Goal: Task Accomplishment & Management: Use online tool/utility

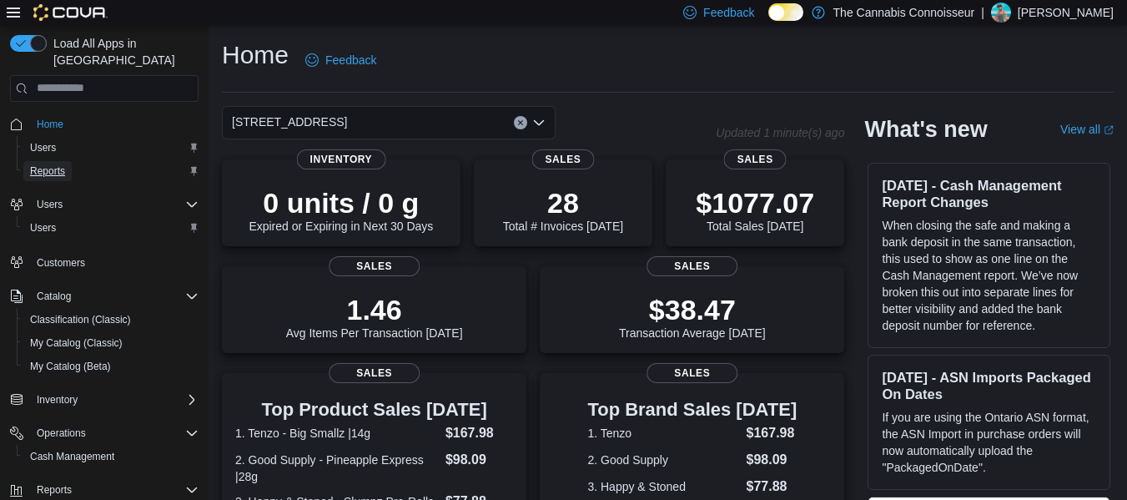
click at [46, 164] on span "Reports" at bounding box center [47, 170] width 35 height 13
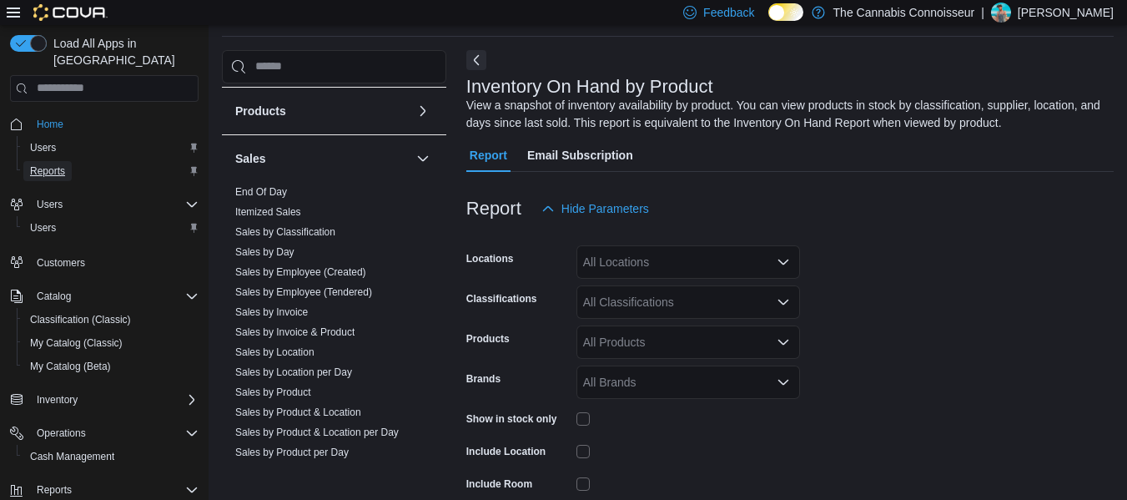
scroll to position [1041, 0]
click at [275, 185] on link "End Of Day" at bounding box center [261, 189] width 52 height 12
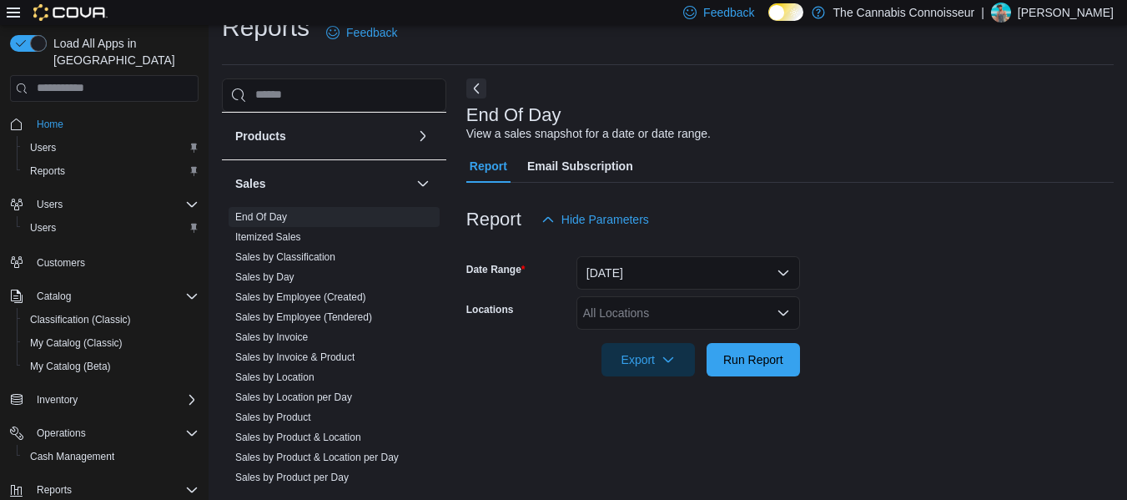
click at [675, 315] on div "All Locations" at bounding box center [689, 312] width 224 height 33
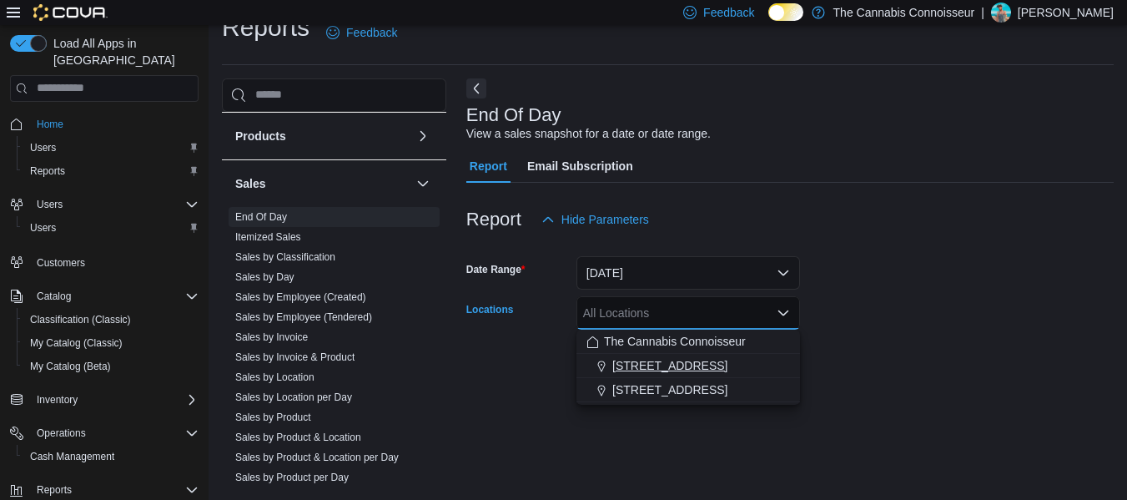
click at [674, 363] on span "2-1874 Scugog Street" at bounding box center [669, 365] width 115 height 17
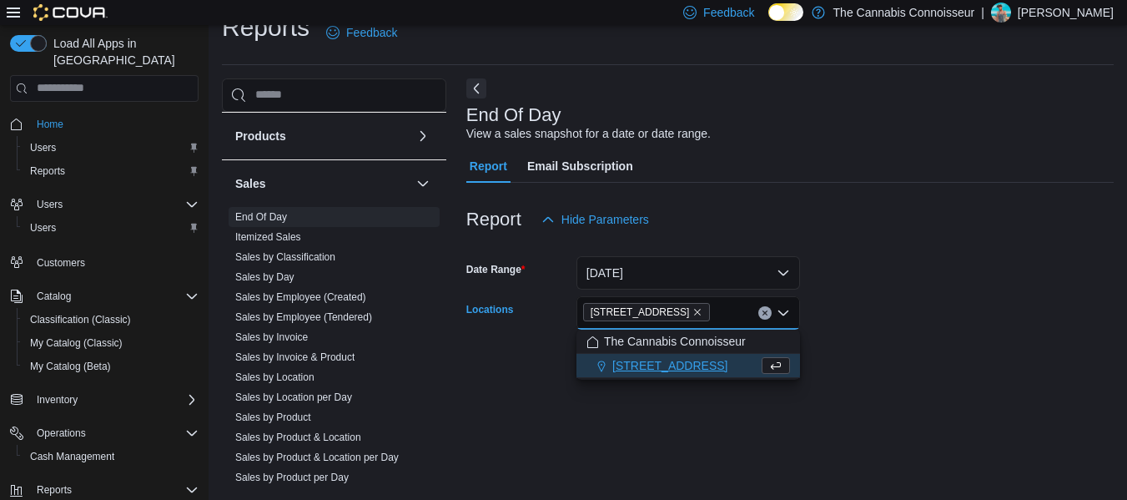
click at [844, 332] on div at bounding box center [789, 336] width 647 height 13
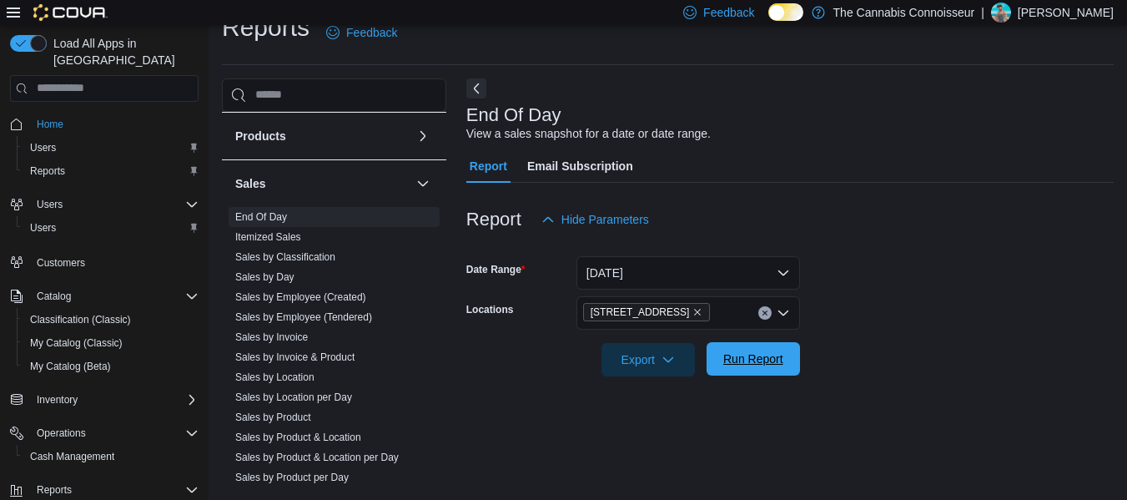
click at [759, 359] on span "Run Report" at bounding box center [753, 358] width 60 height 17
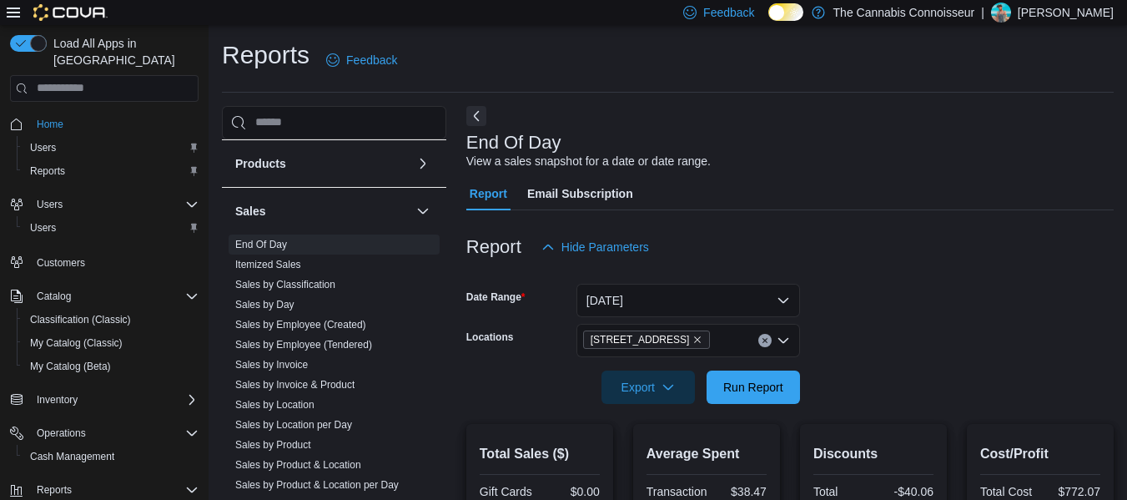
click at [582, 83] on div "Reports Feedback" at bounding box center [668, 65] width 892 height 54
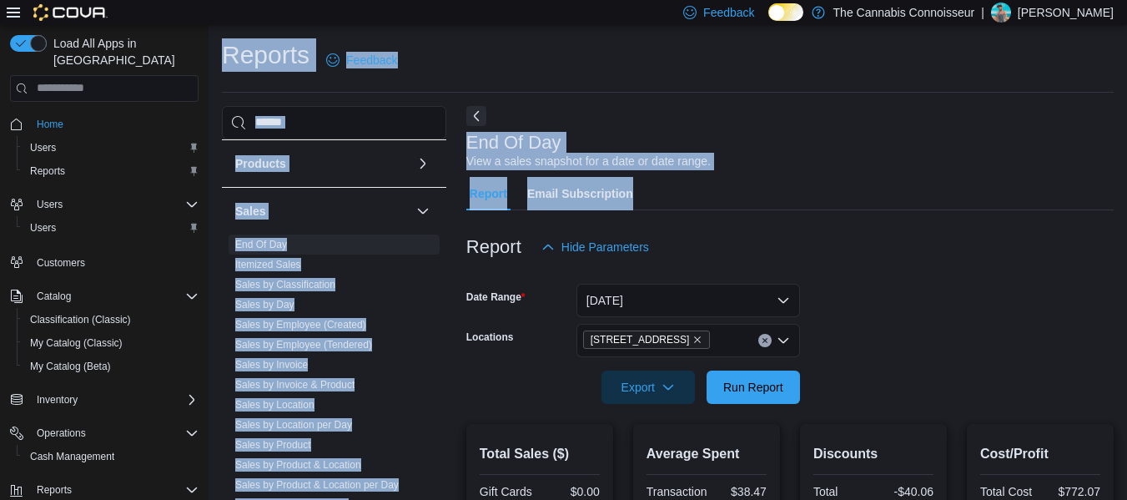
drag, startPoint x: 582, startPoint y: 83, endPoint x: 456, endPoint y: 261, distance: 218.5
click at [456, 261] on div "Reports Feedback Cash Management Cash Management Cash Out Details Compliance OC…" at bounding box center [668, 494] width 892 height 913
click at [466, 401] on div "Export Run Report" at bounding box center [633, 386] width 334 height 33
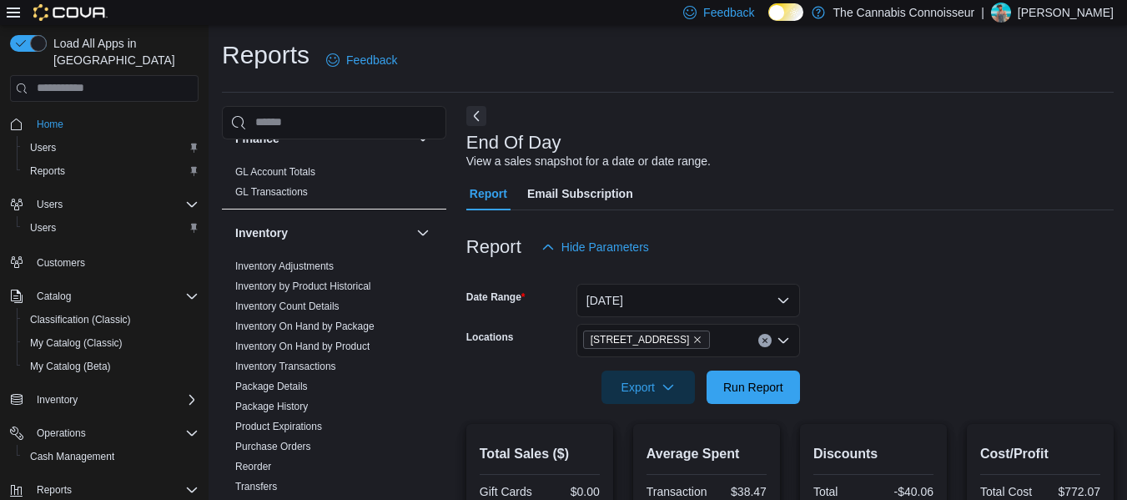
scroll to position [484, 0]
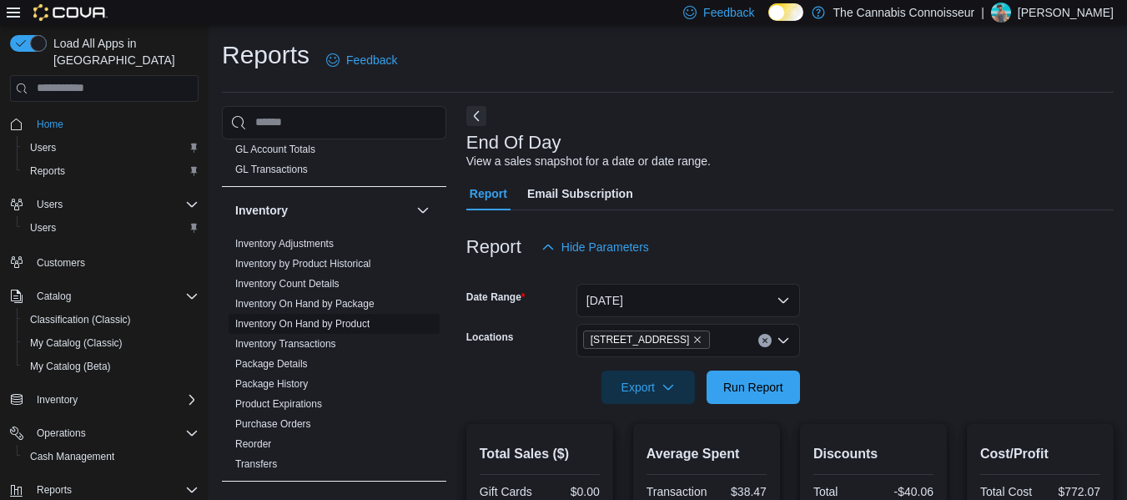
click at [346, 322] on link "Inventory On Hand by Product" at bounding box center [302, 324] width 134 height 12
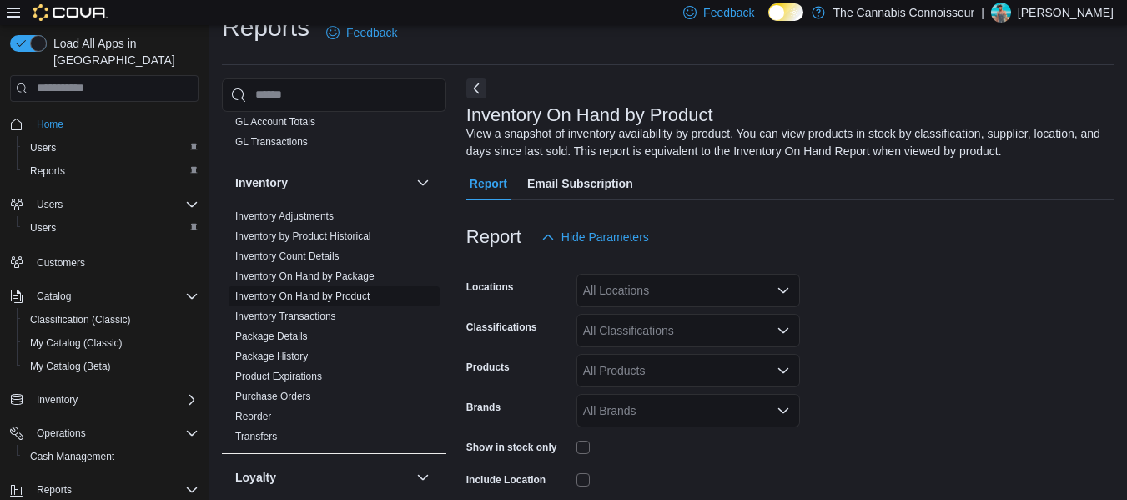
scroll to position [56, 0]
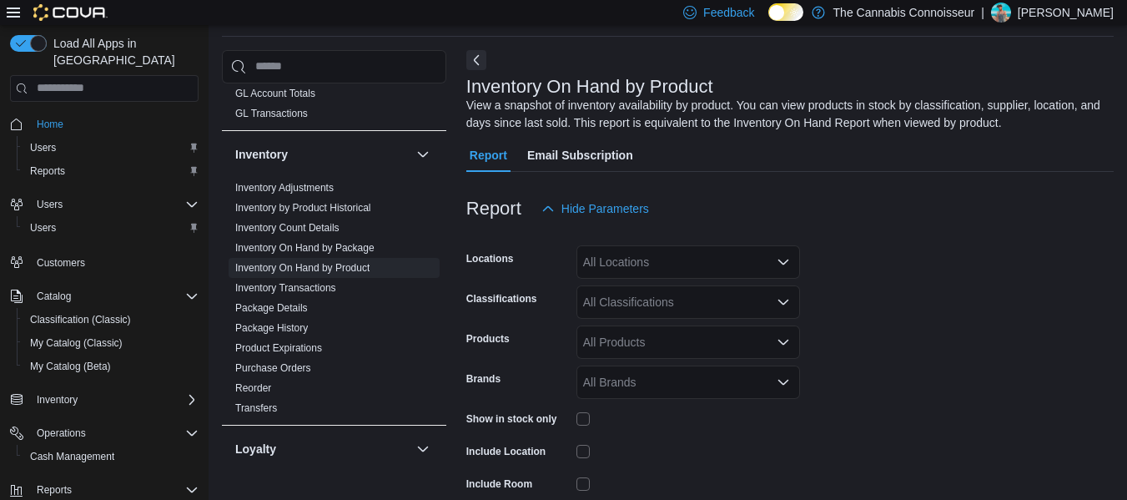
click at [763, 261] on div "All Locations" at bounding box center [689, 261] width 224 height 33
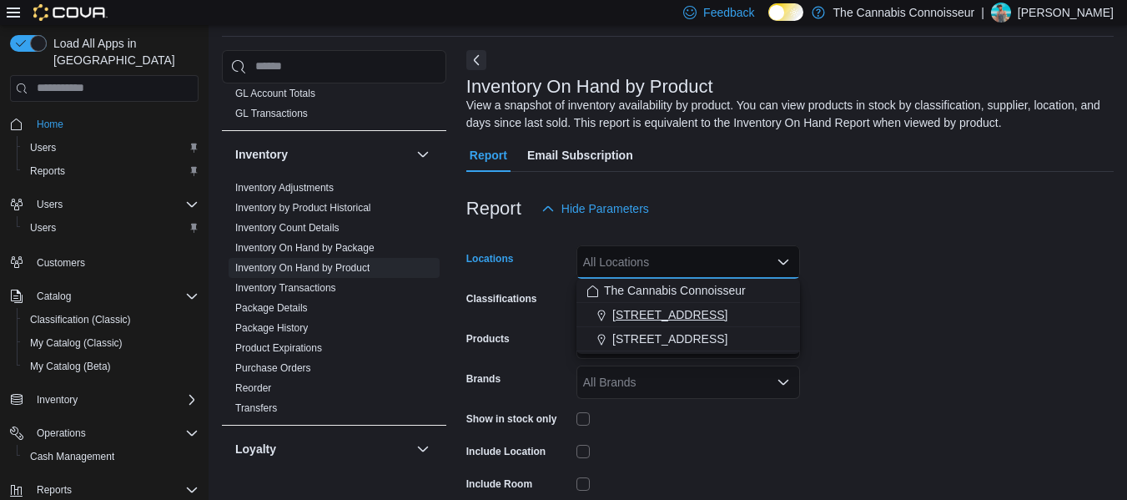
click at [719, 310] on span "2-1874 Scugog Street" at bounding box center [669, 314] width 115 height 17
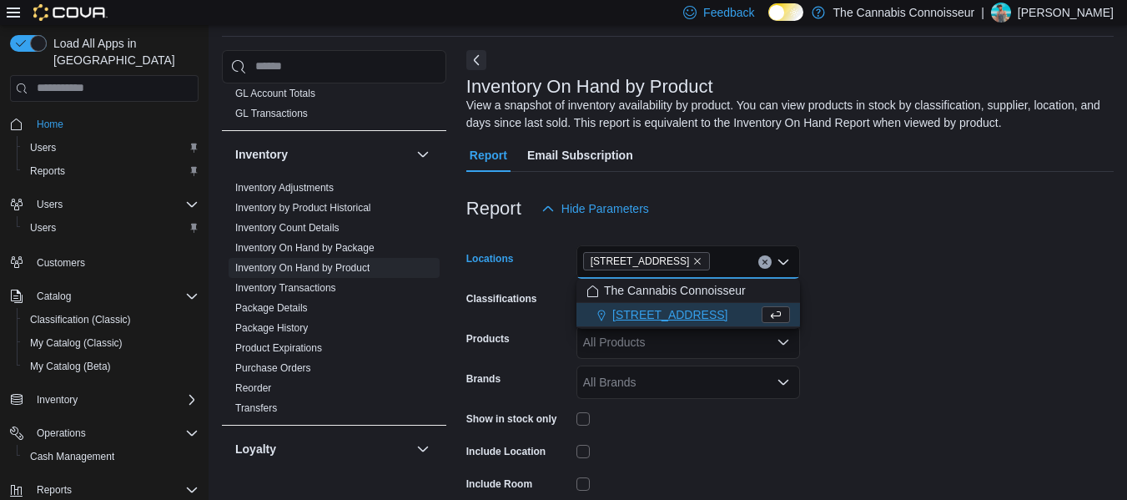
click at [913, 286] on form "Locations 2-1874 Scugog Street Combo box. Selected. 2-1874 Scugog Street. Press…" at bounding box center [789, 400] width 647 height 350
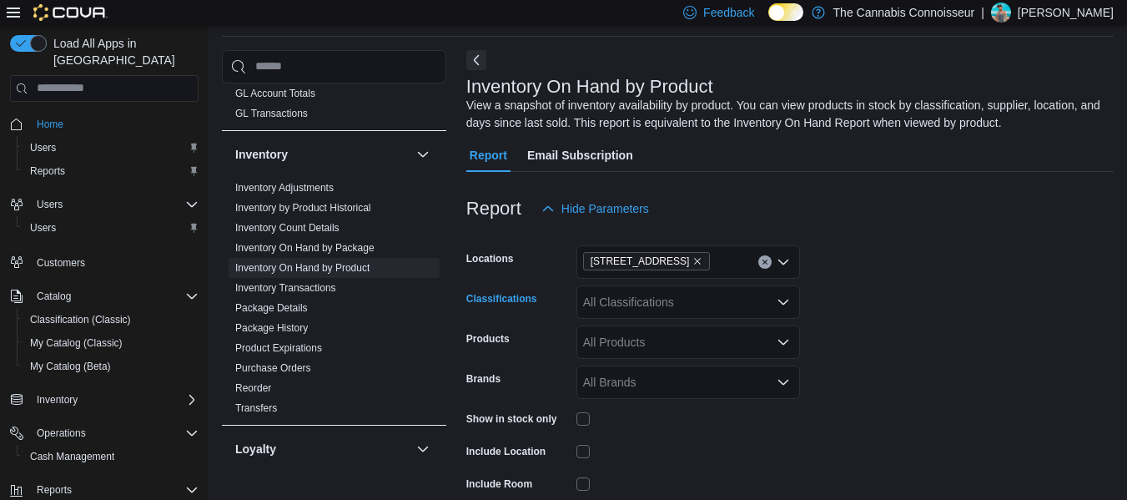
click at [718, 299] on div "All Classifications" at bounding box center [689, 301] width 224 height 33
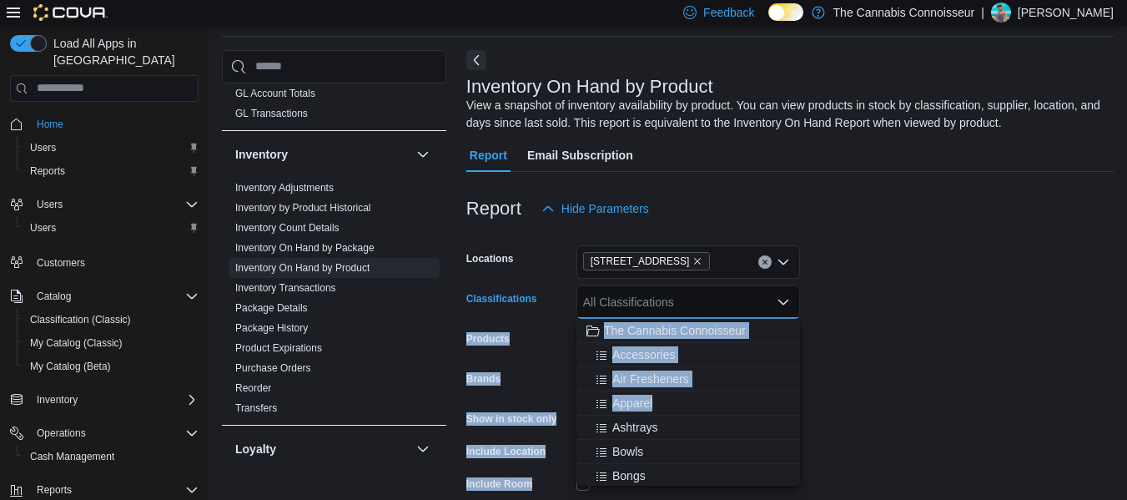
drag, startPoint x: 718, startPoint y: 299, endPoint x: 792, endPoint y: 419, distance: 140.8
click at [792, 419] on body "Feedback Dark Mode The Cannabis Connoisseur | Joey Sytsma Load All Apps in New …" at bounding box center [563, 276] width 1127 height 665
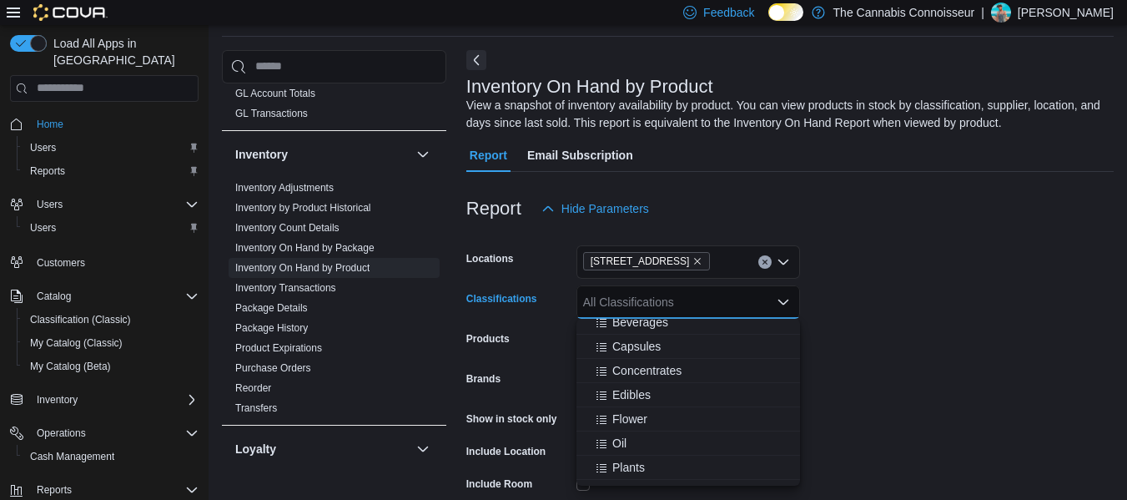
scroll to position [839, 0]
click at [668, 360] on span "Concentrates" at bounding box center [646, 363] width 69 height 17
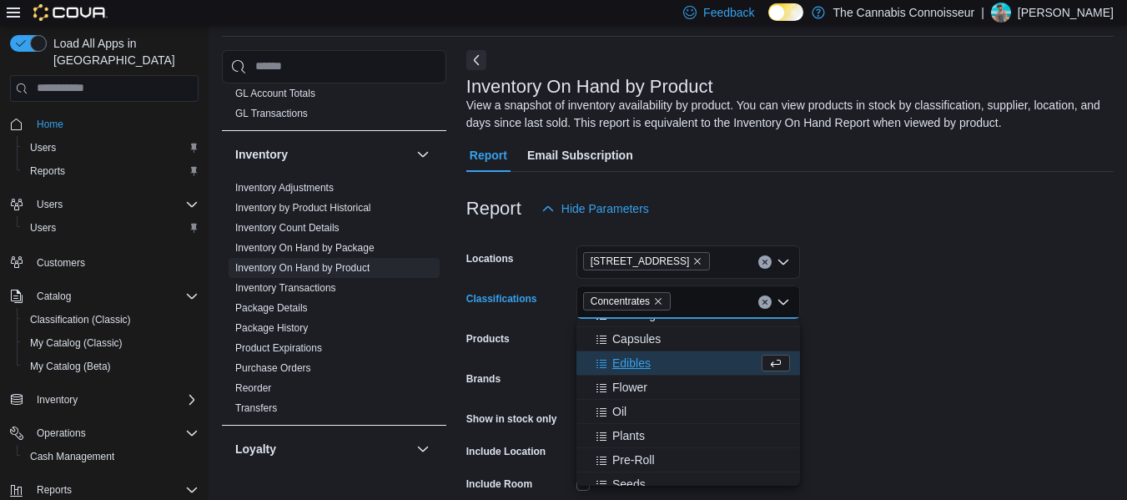
click at [636, 365] on span "Edibles" at bounding box center [631, 363] width 38 height 17
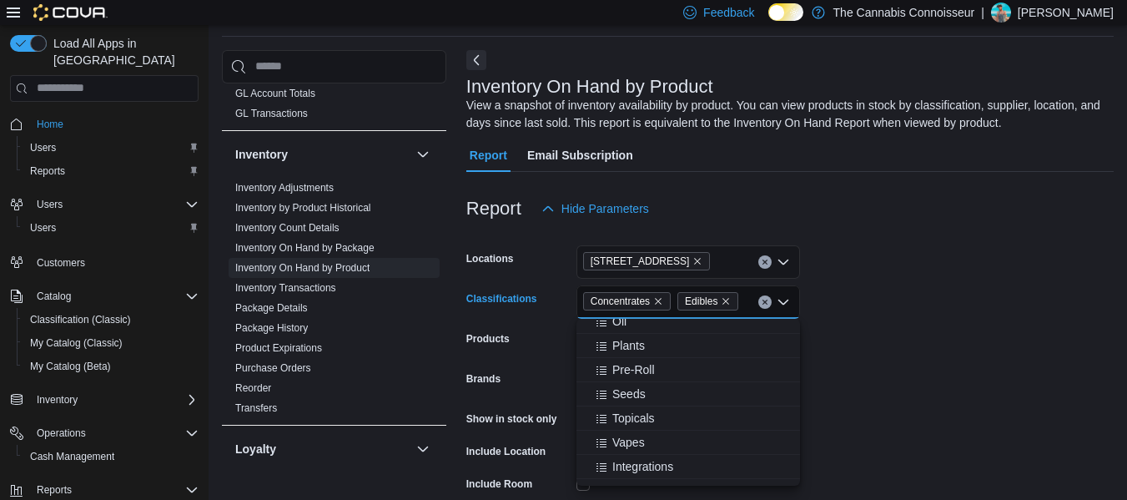
scroll to position [919, 0]
click at [635, 421] on span "Vapes" at bounding box center [628, 427] width 33 height 17
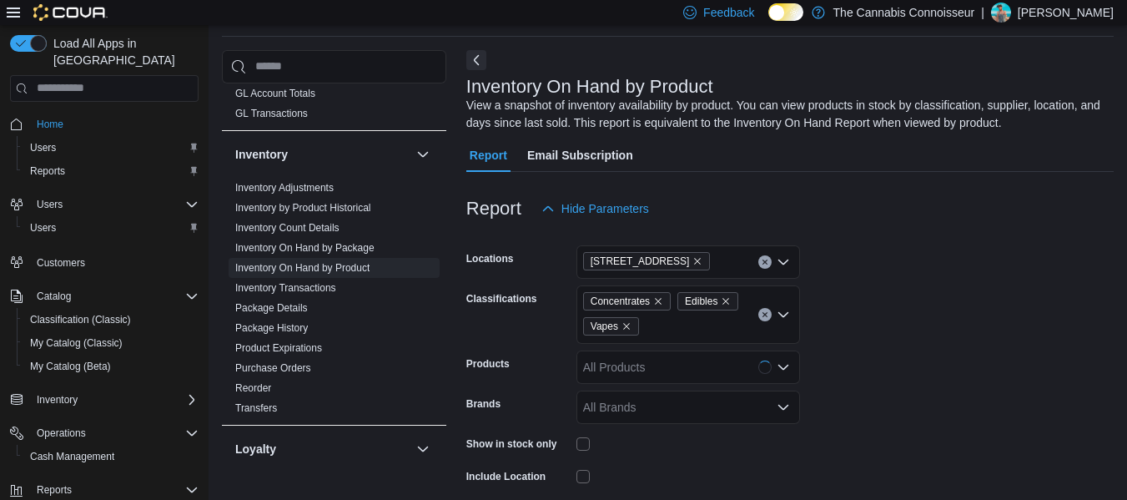
click at [963, 356] on form "Locations 2-1874 Scugog Street Classifications Concentrates Edibles Vapes Produ…" at bounding box center [789, 412] width 647 height 375
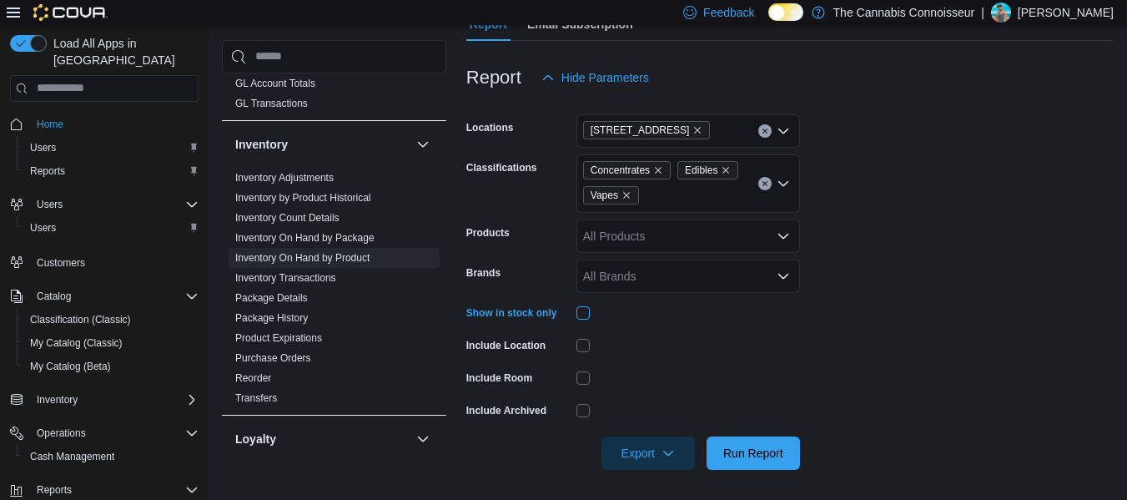
scroll to position [190, 0]
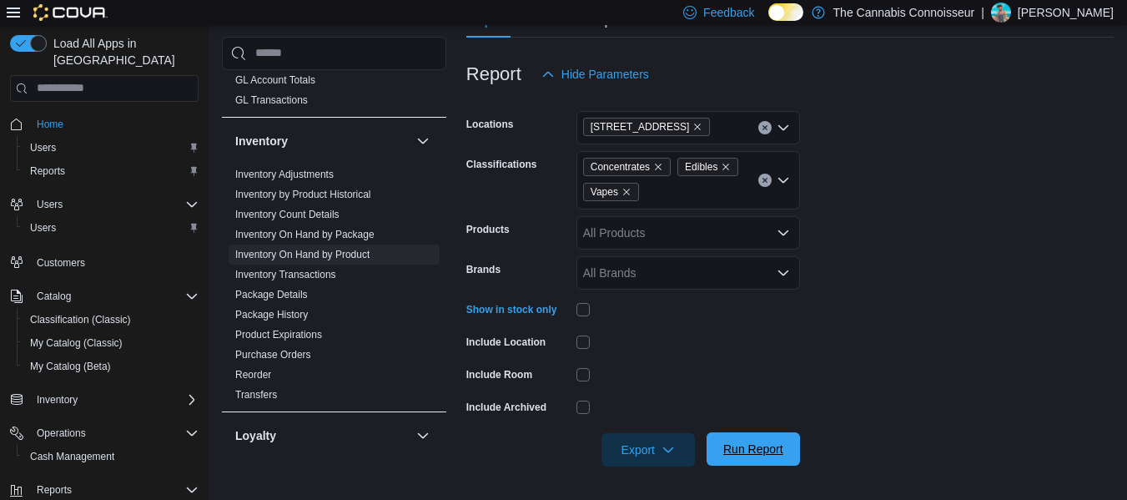
click at [758, 446] on span "Run Report" at bounding box center [753, 449] width 60 height 17
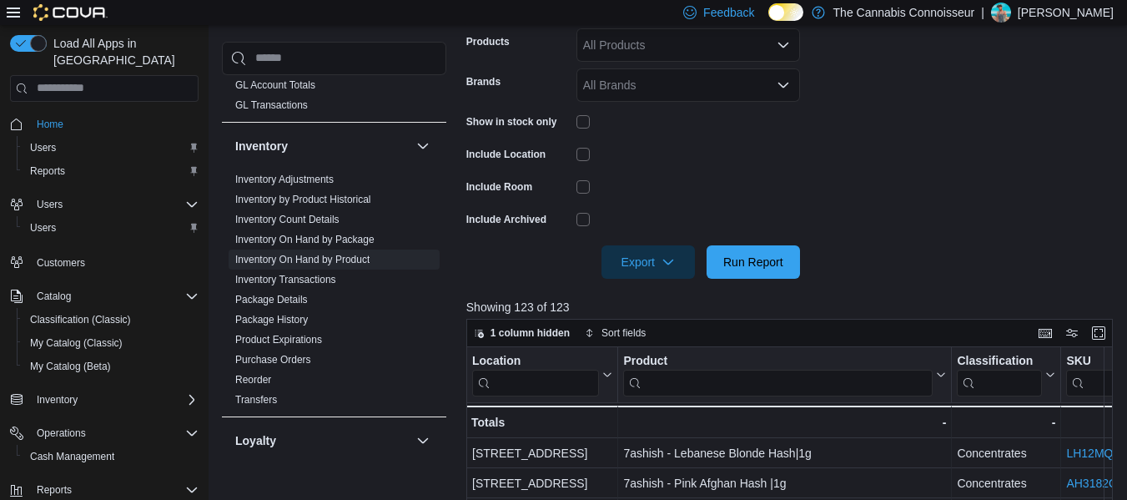
scroll to position [310, 0]
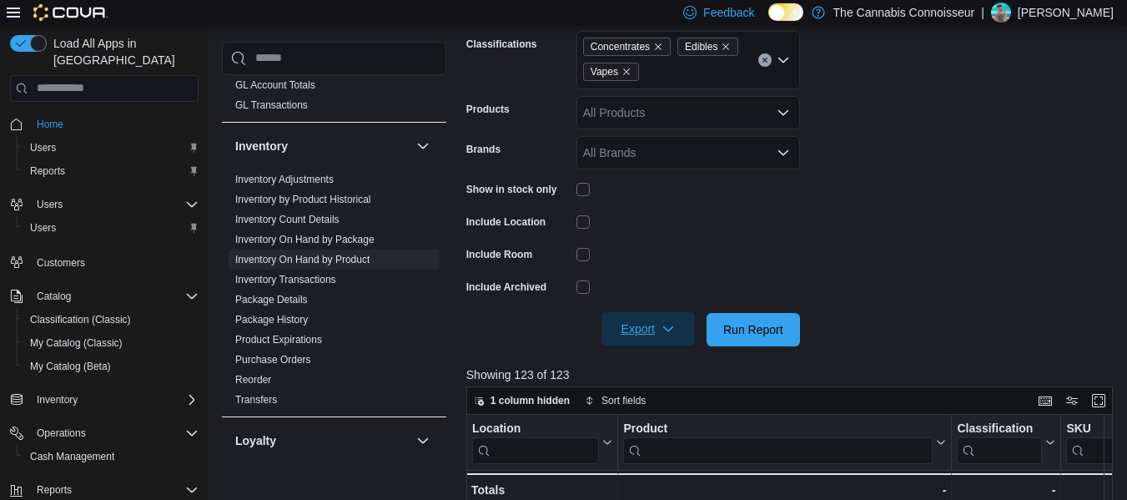
click at [659, 335] on span "Export" at bounding box center [648, 328] width 73 height 33
click at [654, 363] on span "Export to Excel" at bounding box center [650, 362] width 75 height 13
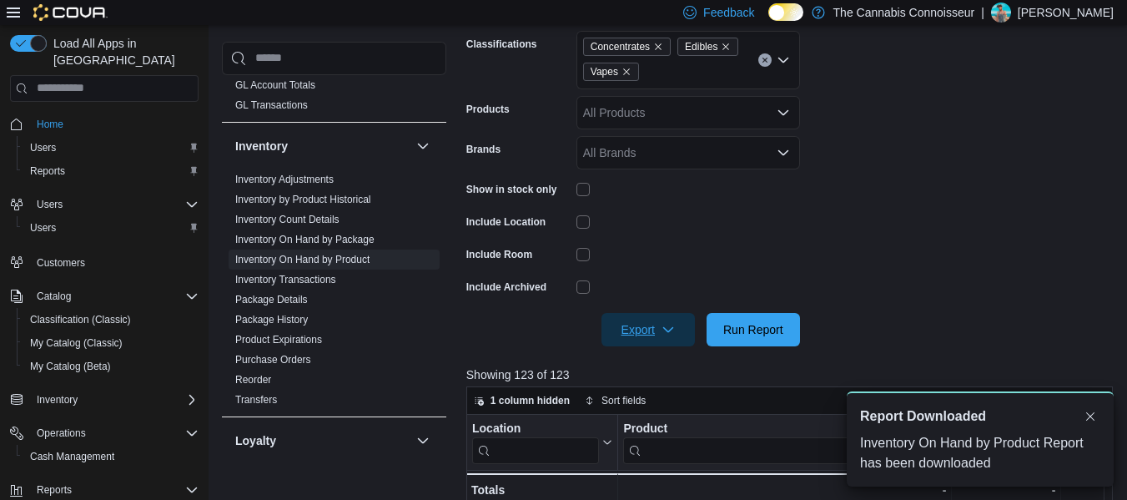
scroll to position [0, 0]
